Goal: Information Seeking & Learning: Learn about a topic

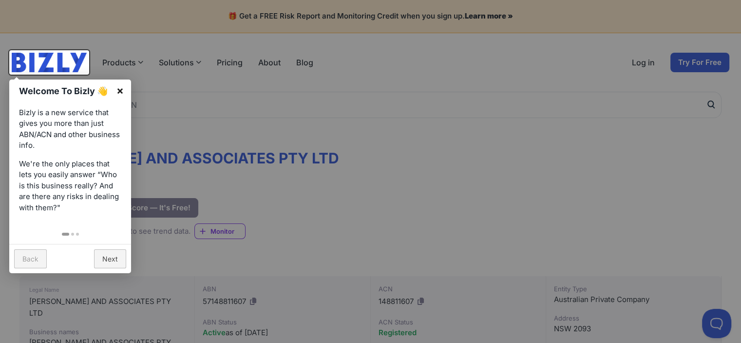
click at [122, 91] on link "×" at bounding box center [120, 90] width 22 height 22
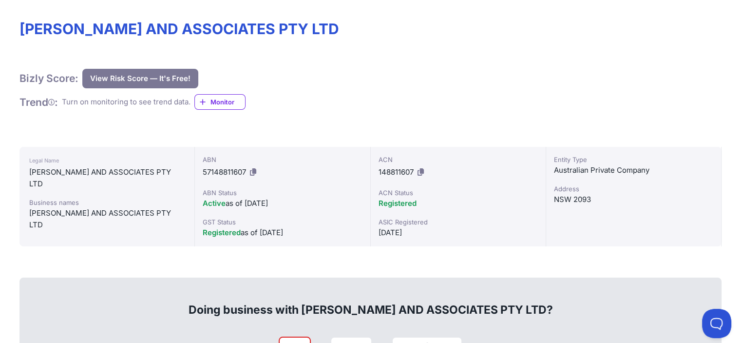
scroll to position [146, 0]
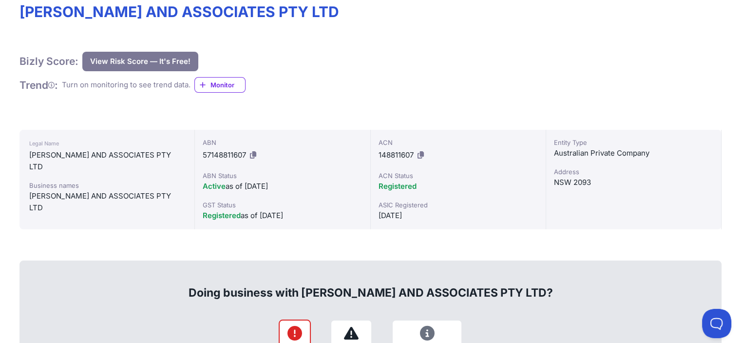
drag, startPoint x: 398, startPoint y: 169, endPoint x: 512, endPoint y: 222, distance: 125.6
click at [526, 223] on div "ACN 148811607 ACN Status Registered ASIC Registered [DATE]" at bounding box center [458, 179] width 175 height 99
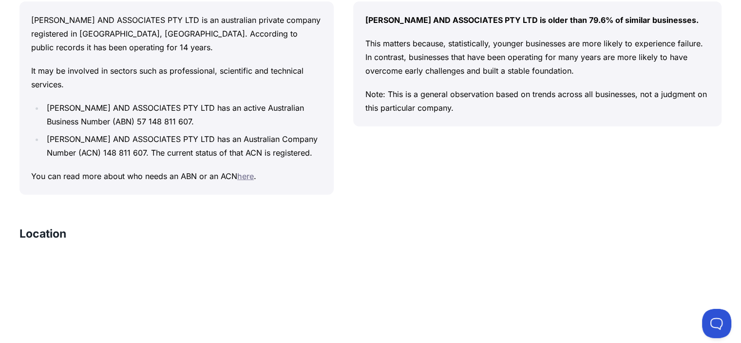
scroll to position [879, 0]
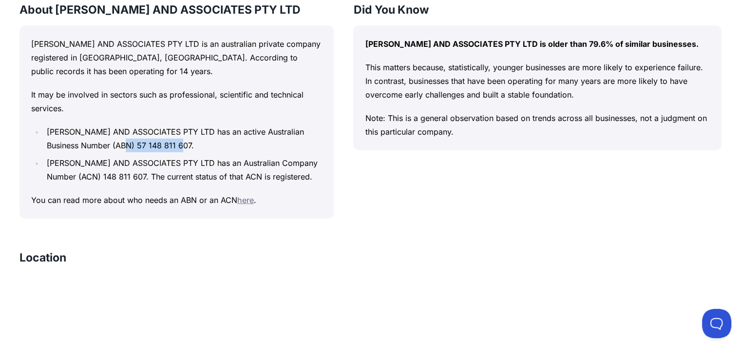
drag, startPoint x: 174, startPoint y: 146, endPoint x: 261, endPoint y: 146, distance: 86.3
click at [261, 146] on li "[PERSON_NAME] AND ASSOCIATES PTY LTD has an active Australian Business Number (…" at bounding box center [183, 138] width 278 height 27
drag, startPoint x: 202, startPoint y: 145, endPoint x: 172, endPoint y: 144, distance: 30.2
click at [172, 144] on li "[PERSON_NAME] AND ASSOCIATES PTY LTD has an active Australian Business Number (…" at bounding box center [183, 138] width 278 height 27
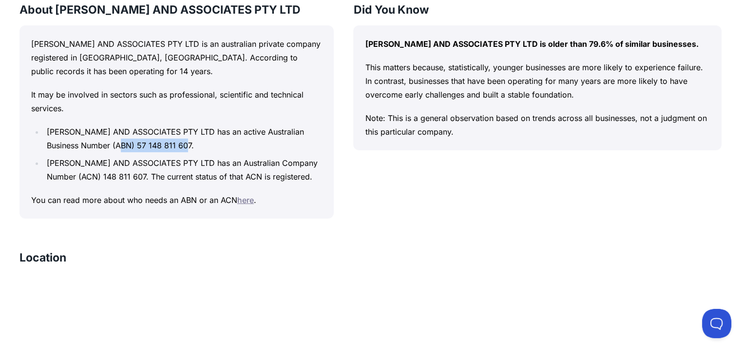
click at [172, 144] on li "[PERSON_NAME] AND ASSOCIATES PTY LTD has an active Australian Business Number (…" at bounding box center [183, 138] width 278 height 27
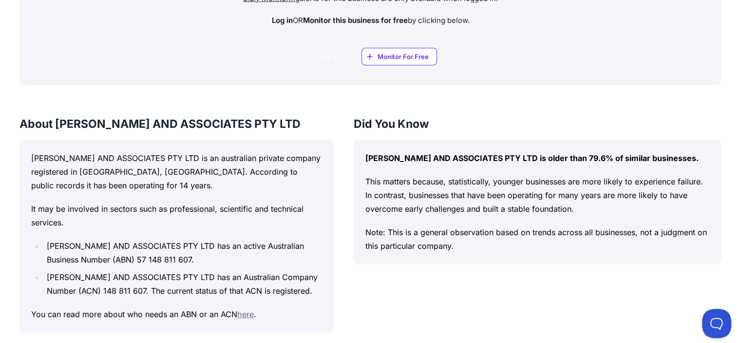
scroll to position [733, 0]
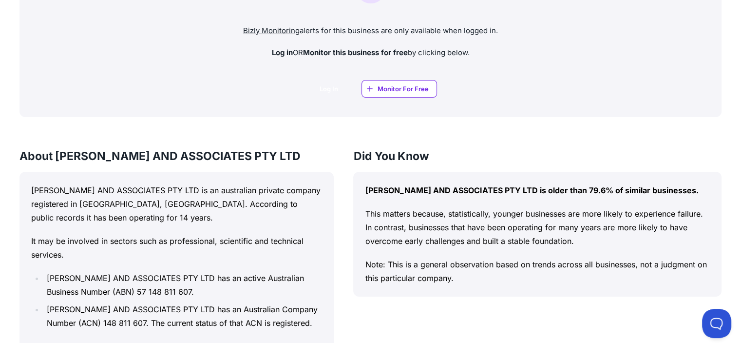
drag, startPoint x: 332, startPoint y: 204, endPoint x: 492, endPoint y: 274, distance: 174.6
click at [486, 273] on div "[PERSON_NAME] AND ASSOCIATES PTY LTD is older than 79.6% of similar businesses.…" at bounding box center [537, 234] width 368 height 125
click at [492, 274] on p "Note: This is a general observation based on trends across all businesses, not …" at bounding box center [537, 270] width 345 height 27
click at [471, 273] on p "Note: This is a general observation based on trends across all businesses, not …" at bounding box center [537, 270] width 345 height 27
drag, startPoint x: 464, startPoint y: 266, endPoint x: 372, endPoint y: 178, distance: 126.9
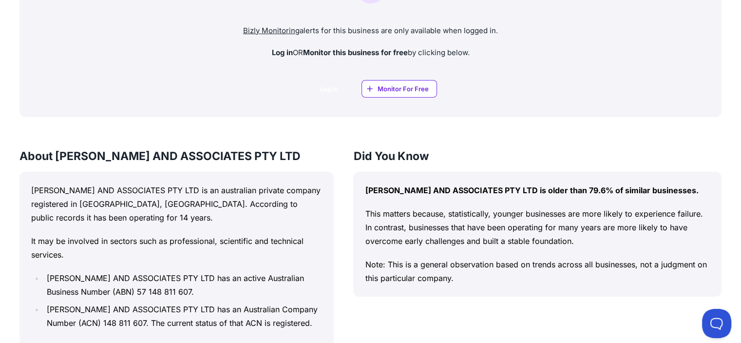
click at [371, 178] on div "[PERSON_NAME] AND ASSOCIATES PTY LTD is older than 79.6% of similar businesses.…" at bounding box center [537, 234] width 368 height 125
click at [372, 178] on div "[PERSON_NAME] AND ASSOCIATES PTY LTD is older than 79.6% of similar businesses.…" at bounding box center [537, 234] width 368 height 125
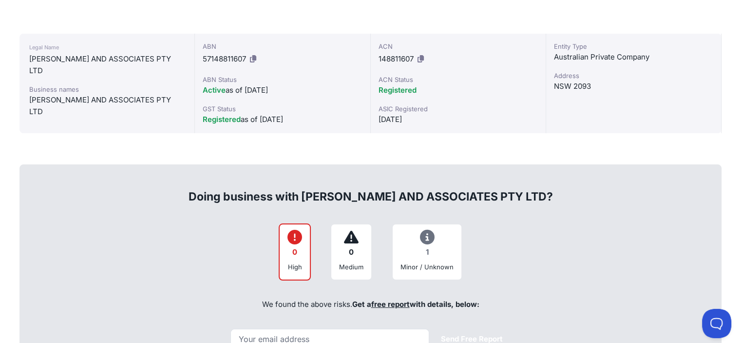
scroll to position [244, 0]
